Goal: Task Accomplishment & Management: Complete application form

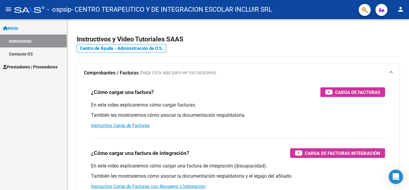
click at [37, 55] on link "Contacto OS" at bounding box center [33, 53] width 67 height 13
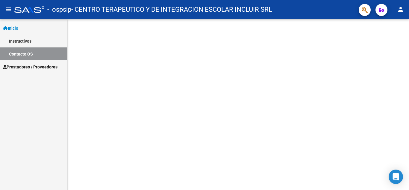
click at [38, 70] on span "Prestadores / Proveedores" at bounding box center [30, 66] width 55 height 7
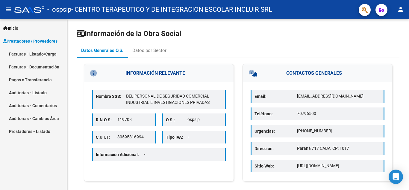
click at [39, 52] on link "Facturas - Listado/Carga" at bounding box center [33, 53] width 67 height 13
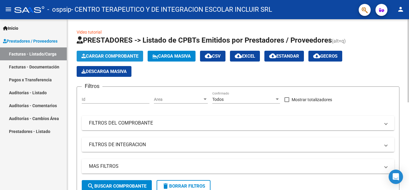
click at [112, 54] on span "Cargar Comprobante" at bounding box center [109, 55] width 57 height 5
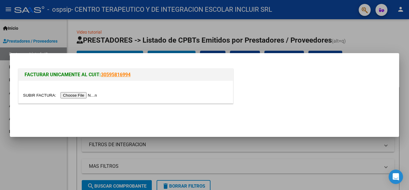
click at [72, 95] on input "file" at bounding box center [61, 95] width 76 height 6
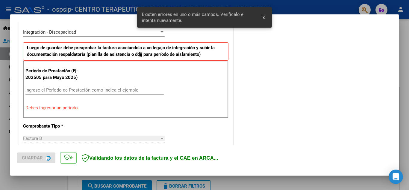
scroll to position [147, 0]
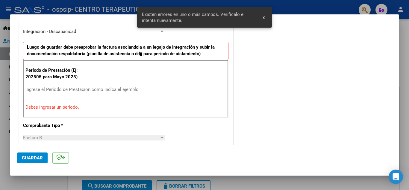
click at [113, 91] on input "Ingrese el Período de Prestación como indica el ejemplo" at bounding box center [94, 89] width 138 height 5
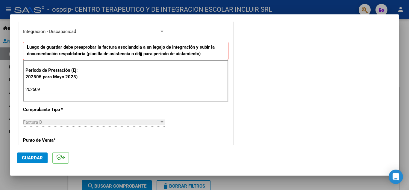
type input "202509"
click at [234, 109] on div "COMENTARIOS Comentarios del Prestador / Gerenciador:" at bounding box center [313, 141] width 158 height 521
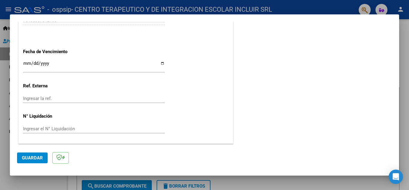
scroll to position [397, 0]
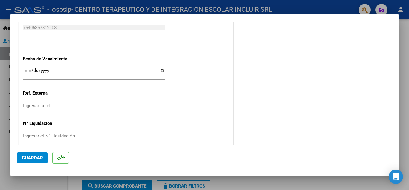
click at [161, 69] on input "Ingresar la fecha" at bounding box center [94, 73] width 142 height 10
type input "[DATE]"
click at [29, 156] on span "Guardar" at bounding box center [32, 157] width 21 height 5
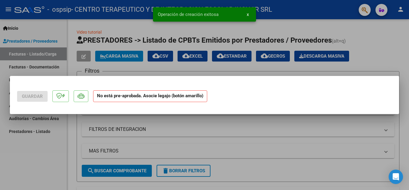
scroll to position [0, 0]
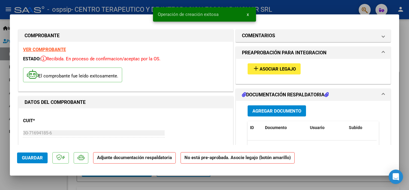
click at [284, 73] on button "add Asociar Legajo" at bounding box center [274, 68] width 53 height 11
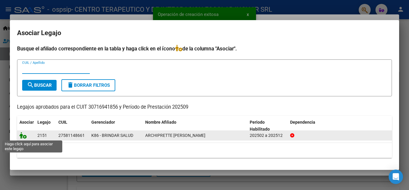
click at [22, 136] on icon at bounding box center [22, 135] width 7 height 7
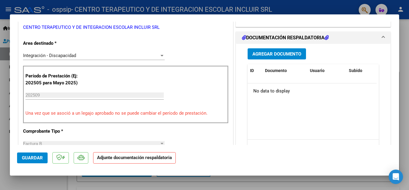
scroll to position [139, 0]
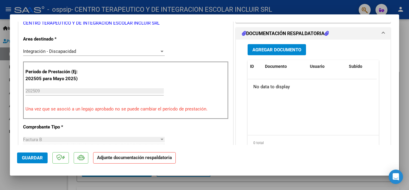
click at [277, 49] on span "Agregar Documento" at bounding box center [276, 49] width 49 height 5
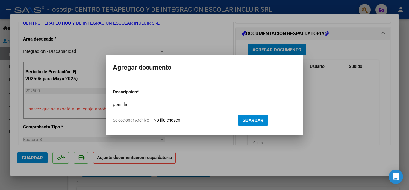
type input "planilla"
click at [181, 119] on input "Seleccionar Archivo" at bounding box center [193, 120] width 79 height 6
type input "C:\fakepath\ZURI.jpeg"
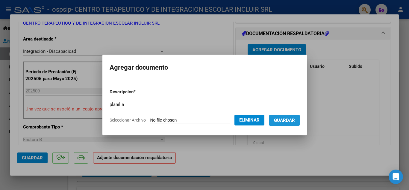
click at [295, 120] on span "Guardar" at bounding box center [284, 119] width 21 height 5
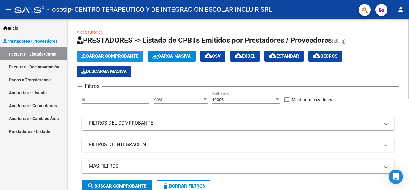
click at [140, 56] on button "Cargar Comprobante" at bounding box center [110, 56] width 66 height 11
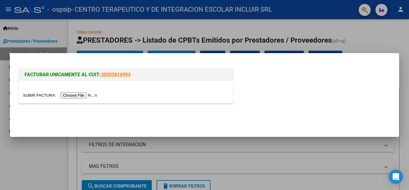
click at [94, 94] on input "file" at bounding box center [61, 95] width 76 height 6
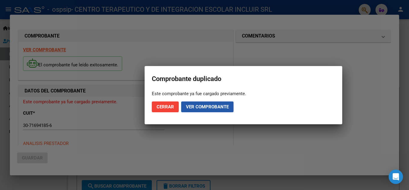
click at [215, 104] on span "Ver comprobante" at bounding box center [207, 106] width 43 height 5
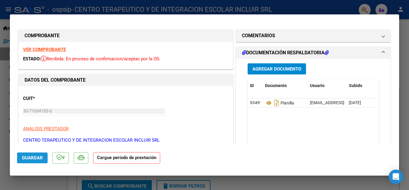
click at [40, 160] on span "Guardar" at bounding box center [32, 157] width 21 height 5
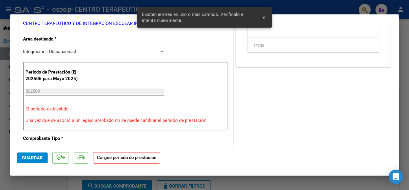
scroll to position [118, 0]
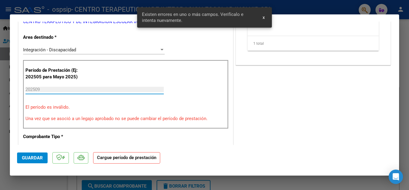
click at [75, 88] on input "202509" at bounding box center [94, 89] width 138 height 5
click at [86, 126] on div "Período de Prestación (Ej: 202505 para Mayo 2025) 202509 Ingrese el Período de …" at bounding box center [125, 94] width 205 height 69
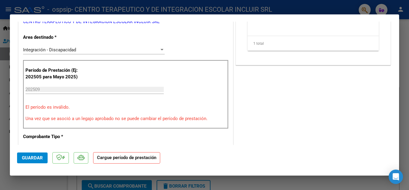
click at [36, 161] on button "Guardar" at bounding box center [32, 157] width 31 height 11
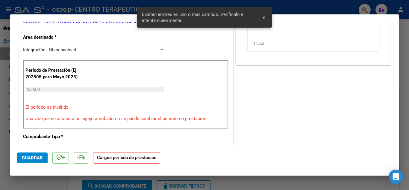
click at [119, 154] on strong "Cargue período de prestación" at bounding box center [126, 158] width 67 height 12
click at [101, 68] on div "Período de Prestación (Ej: 202505 para Mayo 2025) 202509 Ingrese el Período de …" at bounding box center [125, 94] width 205 height 69
click at [105, 51] on div "Integración - Discapacidad" at bounding box center [91, 49] width 136 height 5
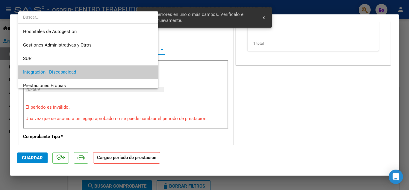
scroll to position [22, 0]
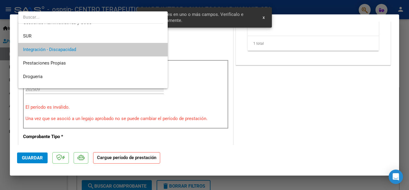
click at [105, 51] on span "Integración - Discapacidad" at bounding box center [93, 49] width 140 height 13
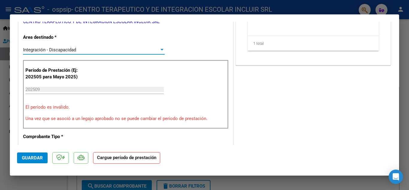
click at [394, 63] on mat-dialog-content "COMPROBANTE VER COMPROBANTE ESTADO: Recibida. En proceso de confirmacion/acepta…" at bounding box center [204, 83] width 389 height 123
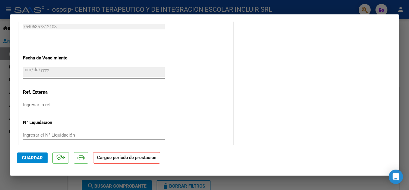
scroll to position [402, 0]
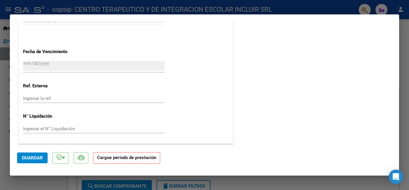
click at [129, 97] on input "Ingresar la ref." at bounding box center [94, 98] width 142 height 5
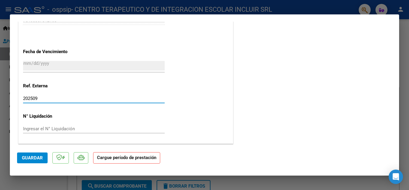
type input "202509"
click at [33, 156] on span "Guardar" at bounding box center [32, 157] width 21 height 5
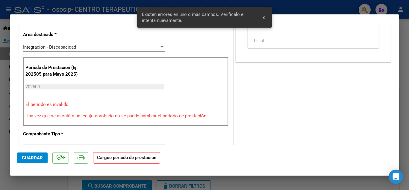
scroll to position [118, 0]
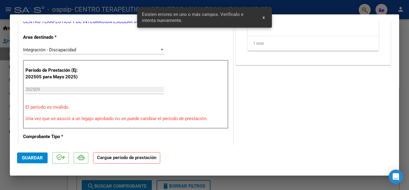
click at [146, 52] on div "Integración - Discapacidad Seleccionar Area" at bounding box center [94, 49] width 142 height 9
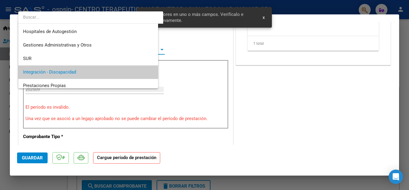
scroll to position [22, 0]
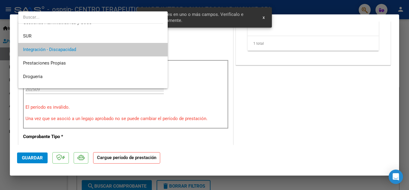
click at [198, 58] on div at bounding box center [204, 95] width 409 height 190
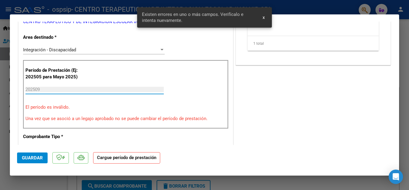
click at [66, 91] on input "202509" at bounding box center [94, 89] width 138 height 5
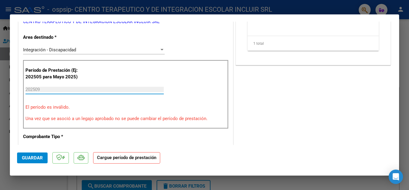
click at [66, 91] on input "202509" at bounding box center [94, 89] width 138 height 5
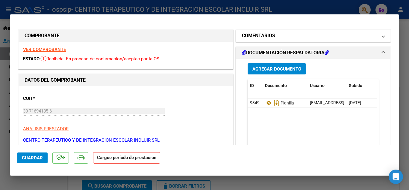
click at [266, 40] on mat-expansion-panel-header "COMENTARIOS" at bounding box center [313, 36] width 155 height 12
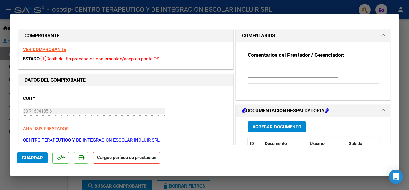
click at [144, 62] on div "ESTADO: Recibida. En proceso de confirmacion/aceptac por la OS." at bounding box center [125, 58] width 205 height 7
click at [140, 56] on span "Recibida. En proceso de confirmacion/aceptac por la OS." at bounding box center [101, 58] width 120 height 5
click at [381, 34] on mat-expansion-panel-header "COMENTARIOS" at bounding box center [313, 36] width 155 height 12
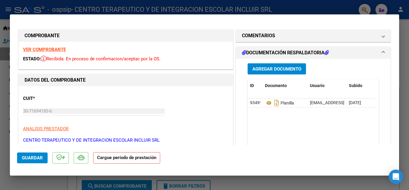
click at [377, 51] on span "DOCUMENTACIÓN RESPALDATORIA" at bounding box center [312, 52] width 140 height 7
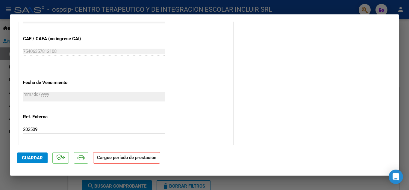
scroll to position [402, 0]
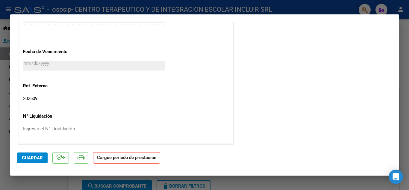
click at [149, 157] on strong "Cargue período de prestación" at bounding box center [126, 158] width 67 height 12
click at [65, 163] on p at bounding box center [60, 158] width 16 height 12
click at [56, 165] on mat-dialog-actions "Guardar Cargue período de prestación" at bounding box center [204, 157] width 375 height 24
click at [49, 160] on mat-dialog-actions "Guardar Cargue período de prestación" at bounding box center [204, 157] width 375 height 24
click at [43, 160] on button "Guardar" at bounding box center [32, 157] width 31 height 11
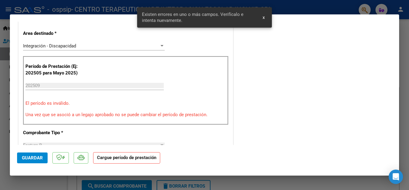
scroll to position [118, 0]
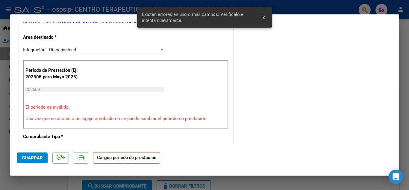
click at [82, 89] on input "202509" at bounding box center [94, 89] width 138 height 5
click at [253, 120] on div "COMENTARIOS Comentarios del Prestador / Gerenciador: DOCUMENTACIÓN RESPALDATORI…" at bounding box center [313, 169] width 158 height 519
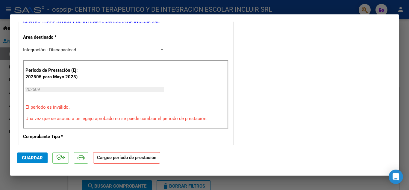
scroll to position [402, 0]
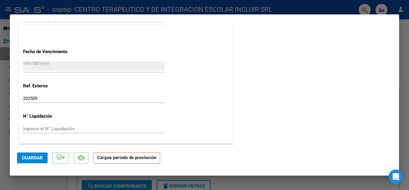
click at [405, 137] on div at bounding box center [204, 95] width 409 height 190
type input "$ 0,00"
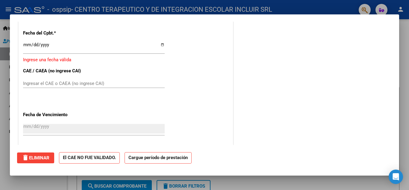
scroll to position [0, 0]
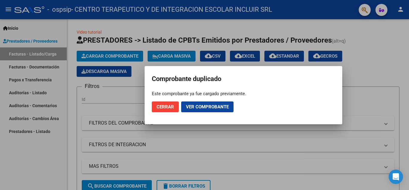
click at [173, 110] on button "Cerrar" at bounding box center [165, 106] width 27 height 11
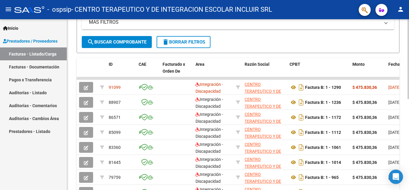
scroll to position [139, 0]
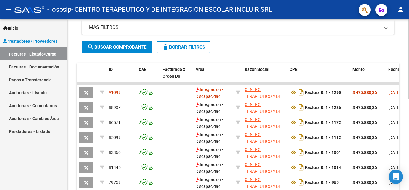
click at [409, 120] on div at bounding box center [408, 126] width 1 height 80
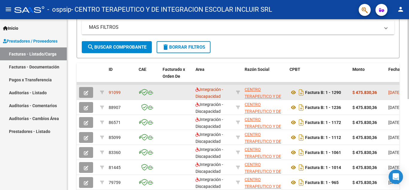
click at [84, 93] on icon "button" at bounding box center [86, 92] width 4 height 4
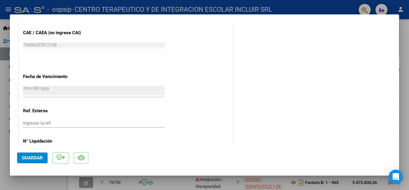
scroll to position [379, 0]
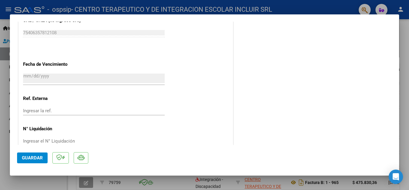
click at [38, 158] on span "Guardar" at bounding box center [32, 157] width 21 height 5
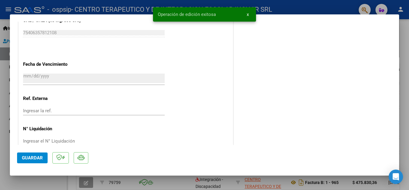
scroll to position [0, 0]
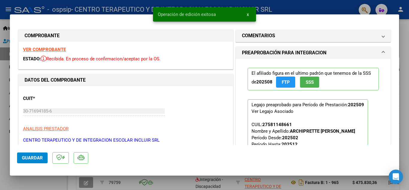
click at [407, 34] on div at bounding box center [204, 95] width 409 height 190
type input "$ 0,00"
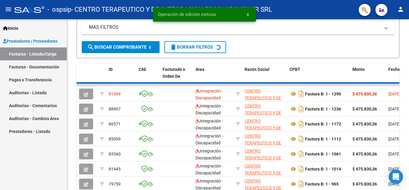
scroll to position [139, 0]
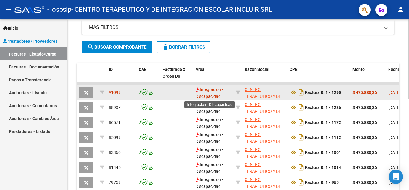
click at [213, 87] on span "Integración - Discapacidad" at bounding box center [210, 93] width 28 height 12
